Goal: Check status: Check status

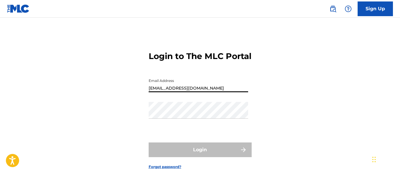
type input "[EMAIL_ADDRESS][DOMAIN_NAME]"
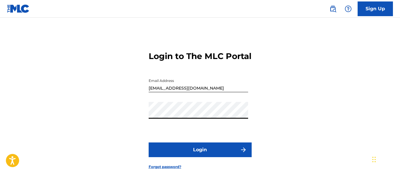
click at [200, 157] on button "Login" at bounding box center [200, 150] width 103 height 15
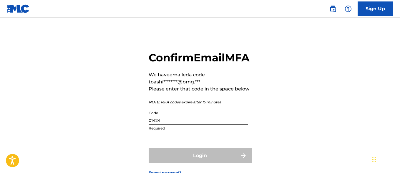
type input "014249"
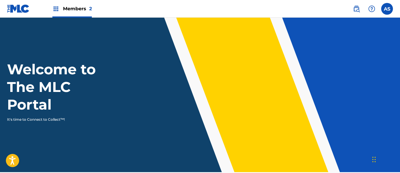
click at [56, 9] on img at bounding box center [55, 8] width 7 height 7
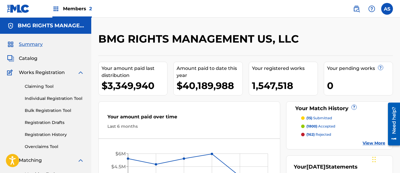
scroll to position [128, 0]
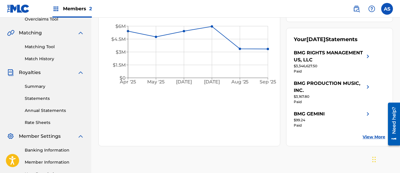
click at [54, 87] on link "Summary" at bounding box center [54, 87] width 59 height 6
